Goal: Use online tool/utility: Utilize a website feature to perform a specific function

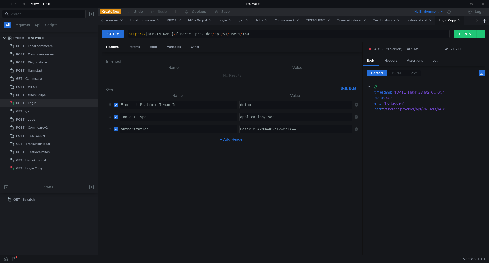
click at [356, 130] on icon at bounding box center [356, 129] width 4 height 4
click at [133, 46] on div "Params" at bounding box center [133, 46] width 19 height 9
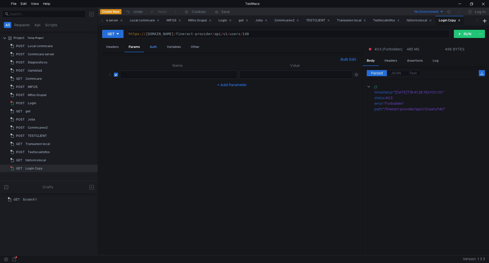
click at [153, 48] on div "Auth" at bounding box center [153, 46] width 15 height 9
click at [169, 48] on div "Variables" at bounding box center [174, 46] width 22 height 9
click at [154, 47] on div "Auth" at bounding box center [153, 46] width 15 height 9
click at [381, 34] on div "https:// [DOMAIN_NAME] / fineract-provider / api / v1 / users / 140" at bounding box center [287, 38] width 321 height 12
click at [458, 5] on div at bounding box center [459, 4] width 12 height 8
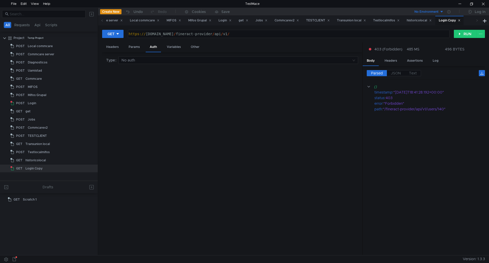
click at [368, 32] on div "https:// [DOMAIN_NAME] / fineract-provider / api / v1 /" at bounding box center [287, 38] width 321 height 12
paste textarea "twofactor/validate?token=3B9YK"
click at [128, 48] on div "Params" at bounding box center [133, 46] width 19 height 9
click at [109, 48] on div "Headers" at bounding box center [112, 46] width 21 height 9
click at [129, 47] on div "Params" at bounding box center [133, 46] width 19 height 9
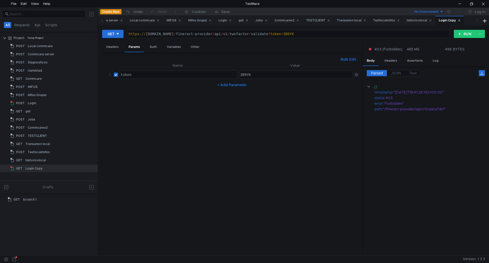
click at [178, 104] on nz-table "Name Value token הההההההההההההההההההההההההההההההההההההההההההההההההההההההההההההה…" at bounding box center [232, 156] width 252 height 189
click at [112, 48] on div "Headers" at bounding box center [112, 46] width 21 height 9
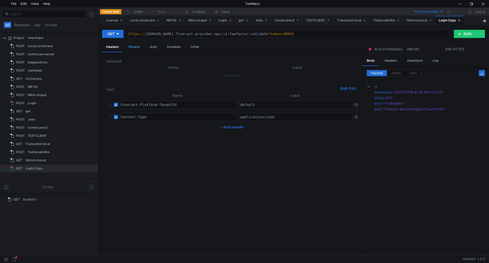
click at [130, 47] on div "Params" at bounding box center [133, 46] width 19 height 9
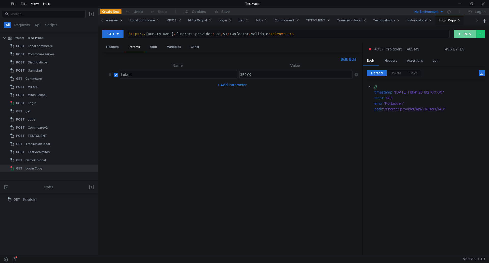
click at [463, 35] on button "RUN" at bounding box center [464, 34] width 23 height 8
click at [459, 4] on div at bounding box center [459, 4] width 12 height 8
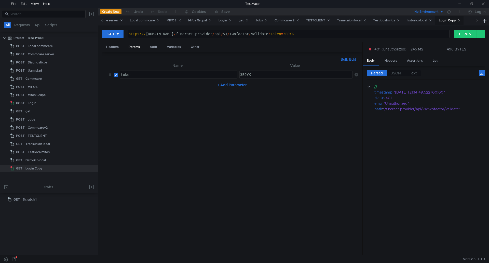
click at [434, 33] on div "https:// [DOMAIN_NAME] / fineract-provider / api / v1 / twofactor / validate ? …" at bounding box center [287, 38] width 321 height 12
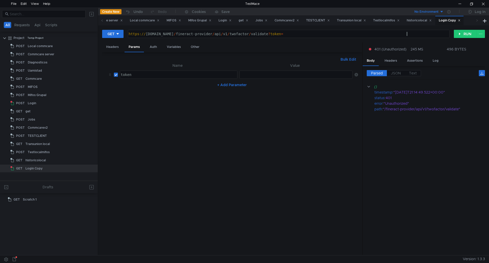
paste textarea "RSQBD"
type textarea "[URL][DOMAIN_NAME]"
click at [463, 33] on button "RUN" at bounding box center [464, 34] width 23 height 8
click at [461, 35] on button "RUN" at bounding box center [464, 34] width 23 height 8
click at [461, 34] on button "RUN" at bounding box center [464, 34] width 23 height 8
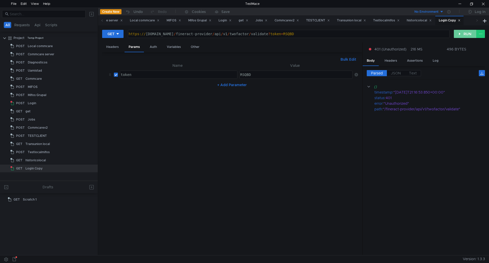
click at [461, 35] on button "RUN" at bounding box center [464, 34] width 23 height 8
click at [461, 36] on button "RUN" at bounding box center [464, 34] width 23 height 8
click at [461, 4] on div at bounding box center [459, 4] width 12 height 8
